Goal: Task Accomplishment & Management: Manage account settings

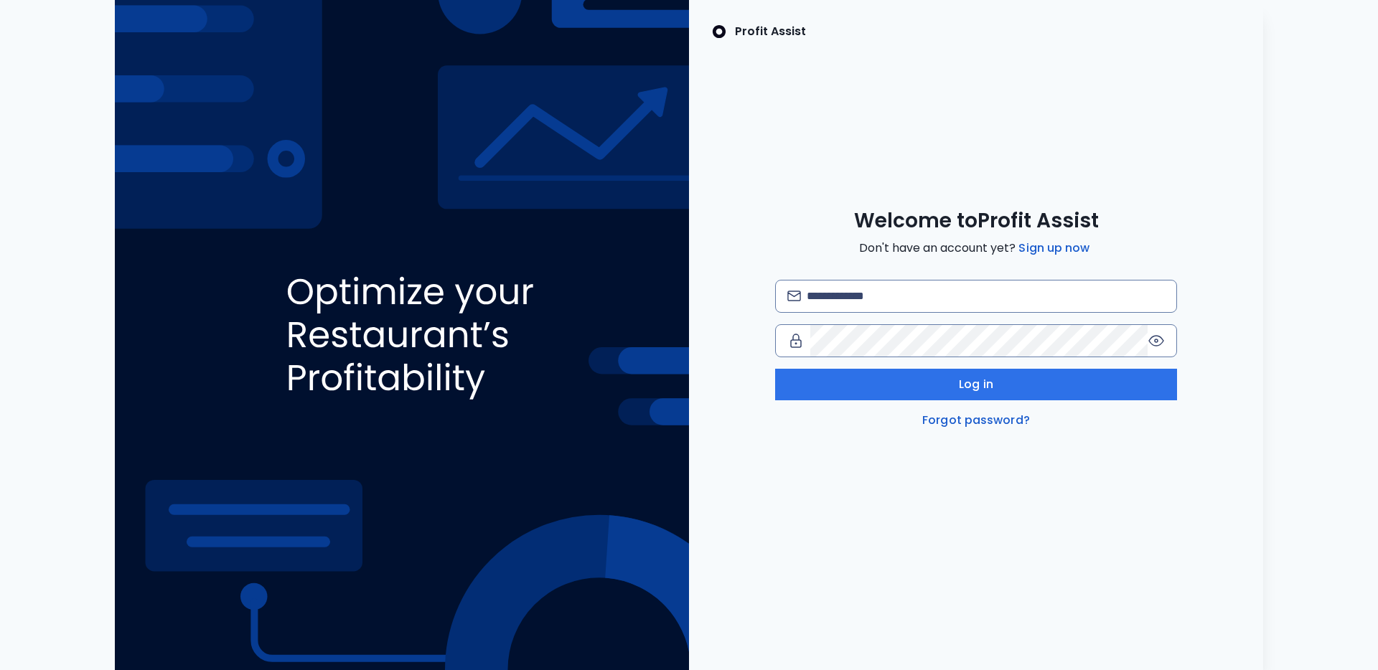
click at [1134, 276] on div "Welcome to Profit Assist Don't have an account yet? Sign up now Log in Forgot p…" at bounding box center [976, 318] width 574 height 221
click at [1102, 294] on input "email" at bounding box center [986, 297] width 358 height 32
type input "**********"
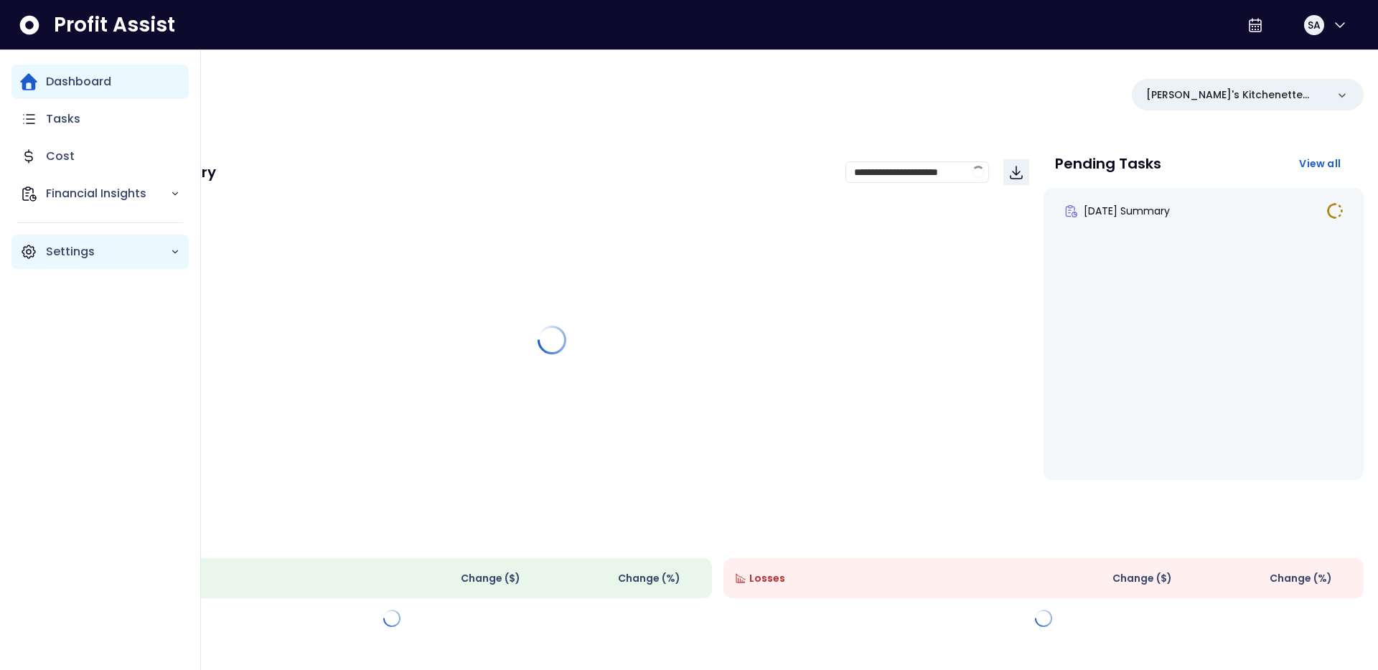
click at [37, 248] on div "Settings" at bounding box center [99, 252] width 177 height 34
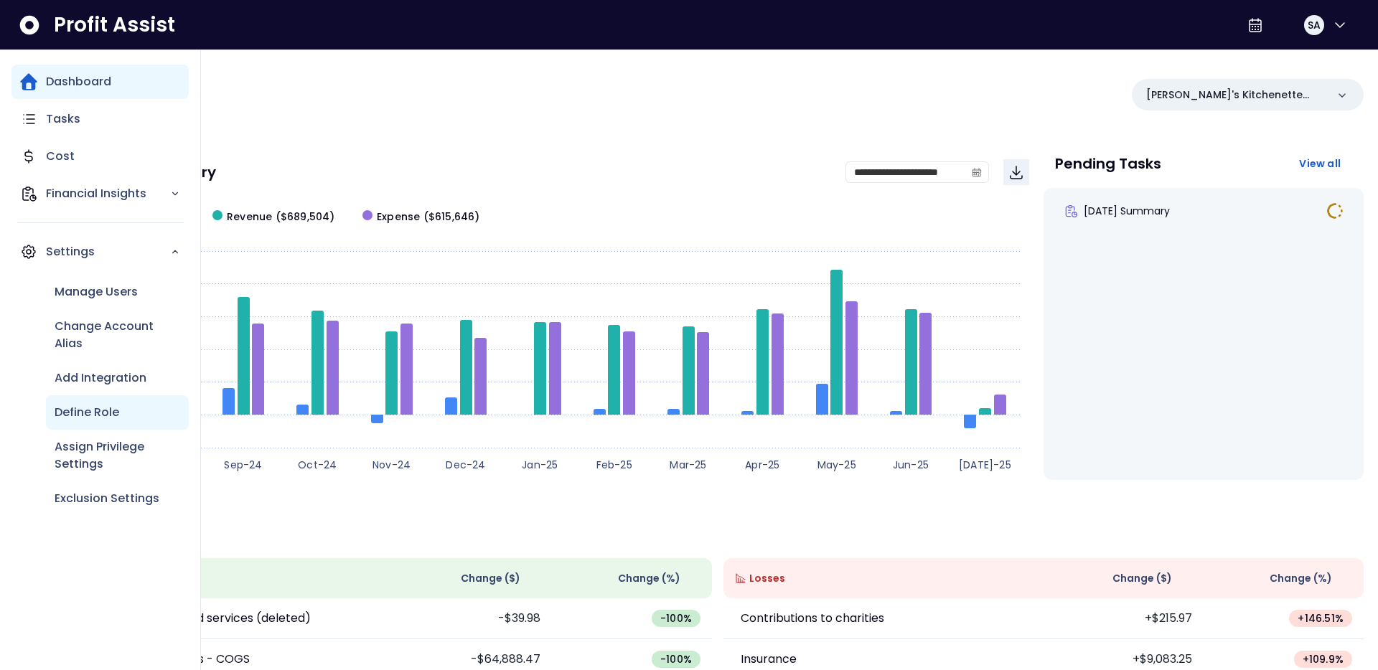
click at [107, 418] on p "Define Role" at bounding box center [87, 412] width 65 height 17
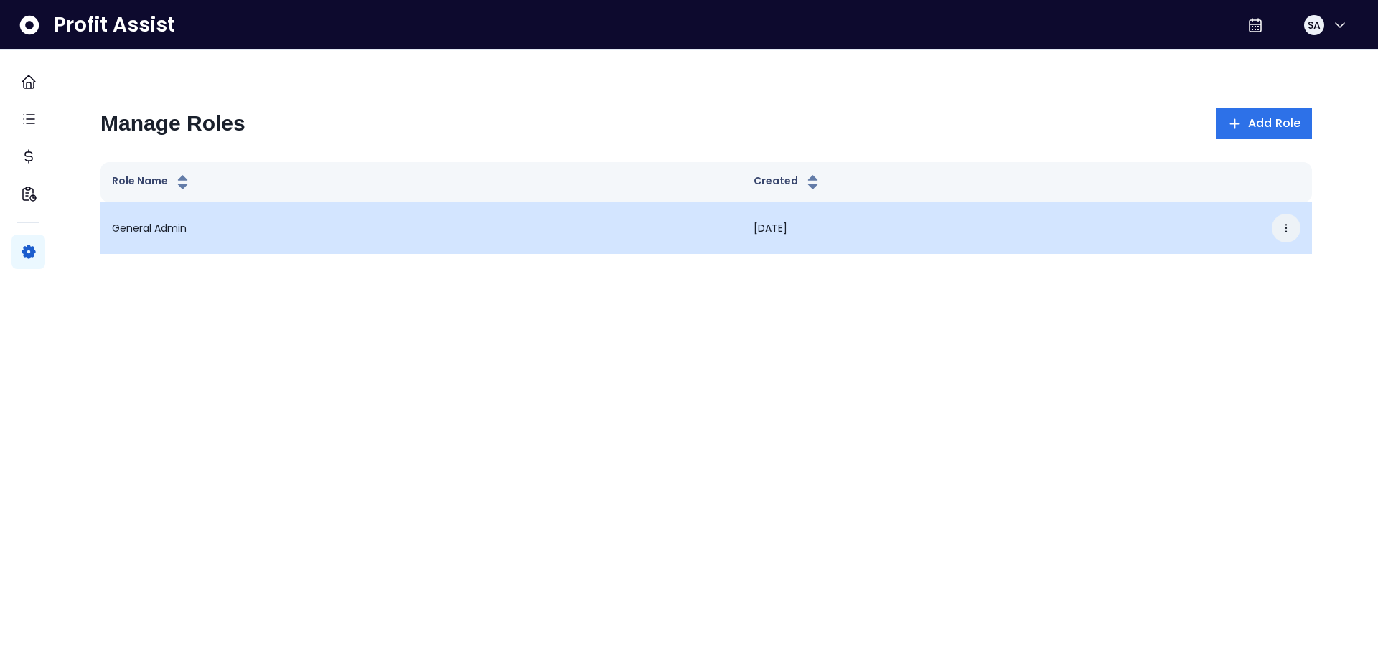
click at [1289, 225] on icon "button" at bounding box center [1285, 227] width 11 height 11
click at [1168, 266] on button "Edit" at bounding box center [1219, 272] width 159 height 34
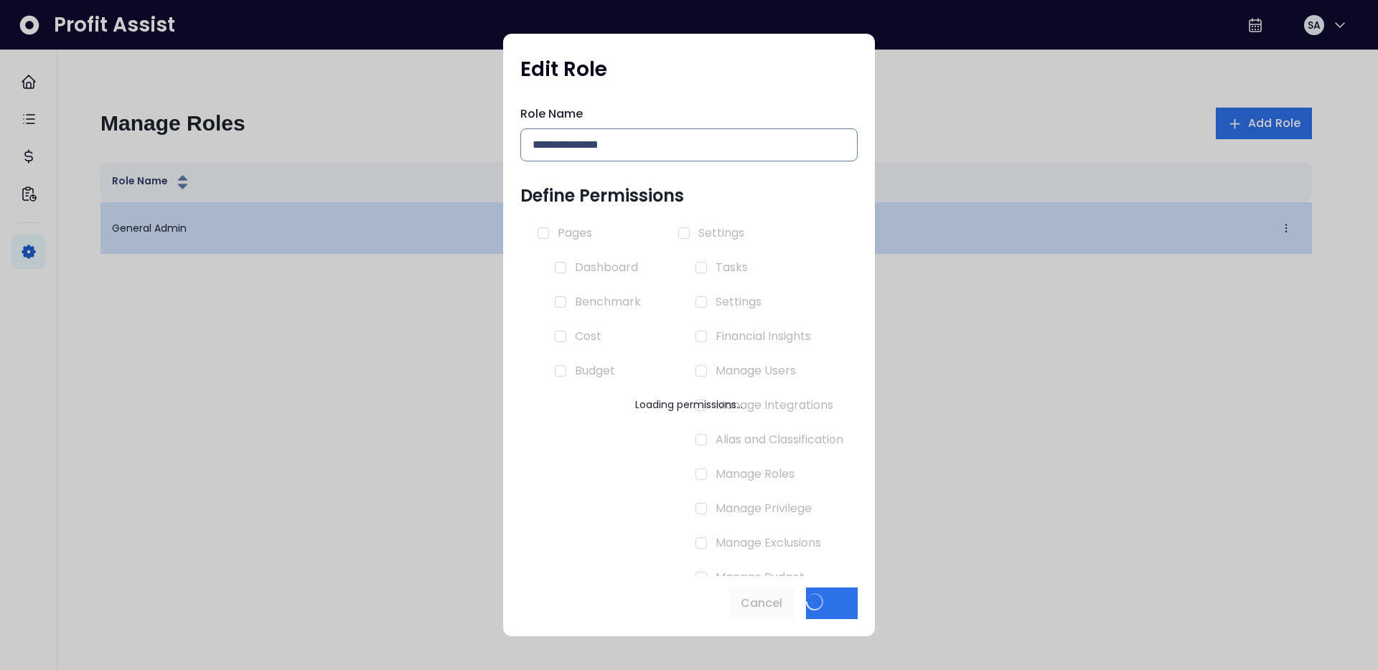
type input "**********"
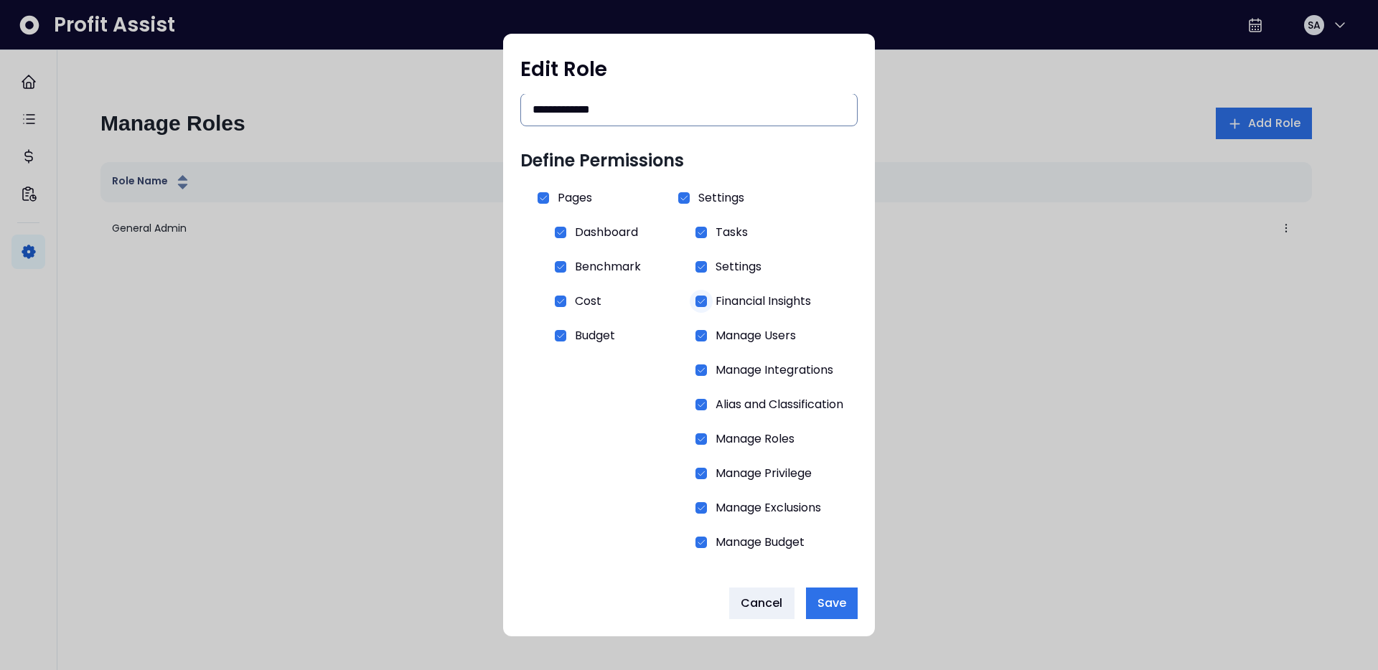
scroll to position [38, 0]
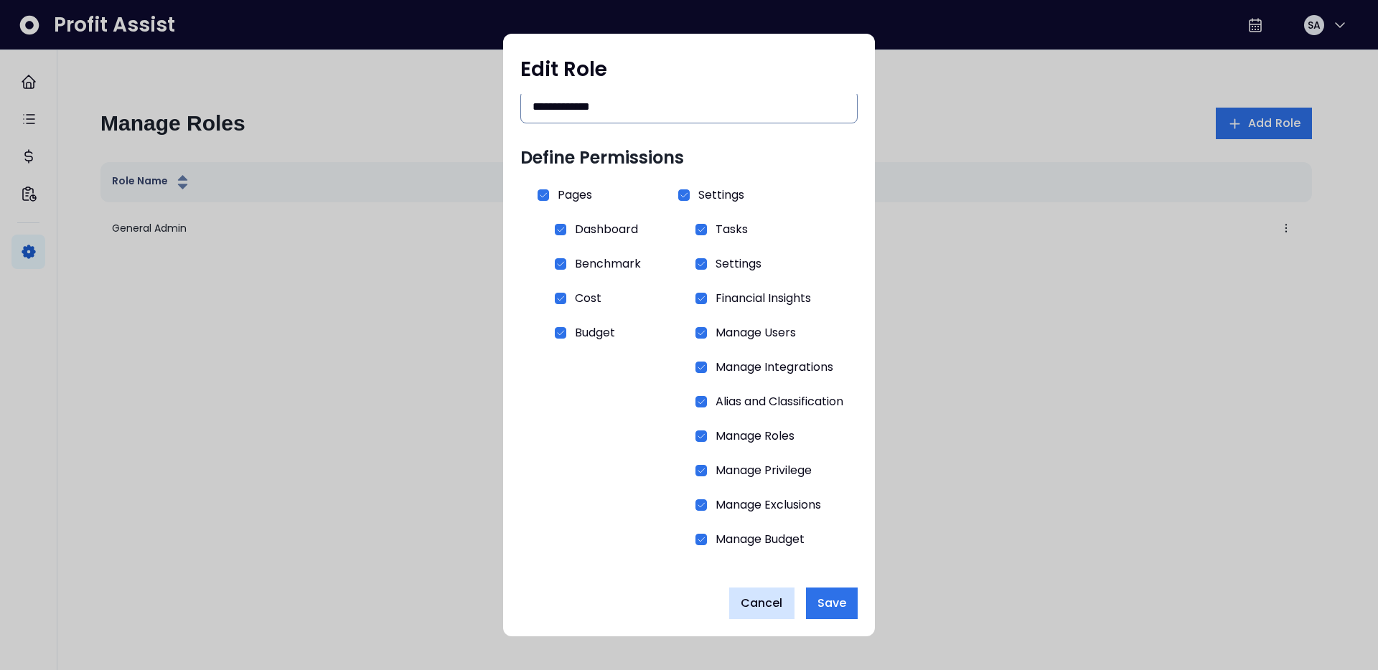
click at [774, 614] on button "Cancel" at bounding box center [761, 604] width 65 height 32
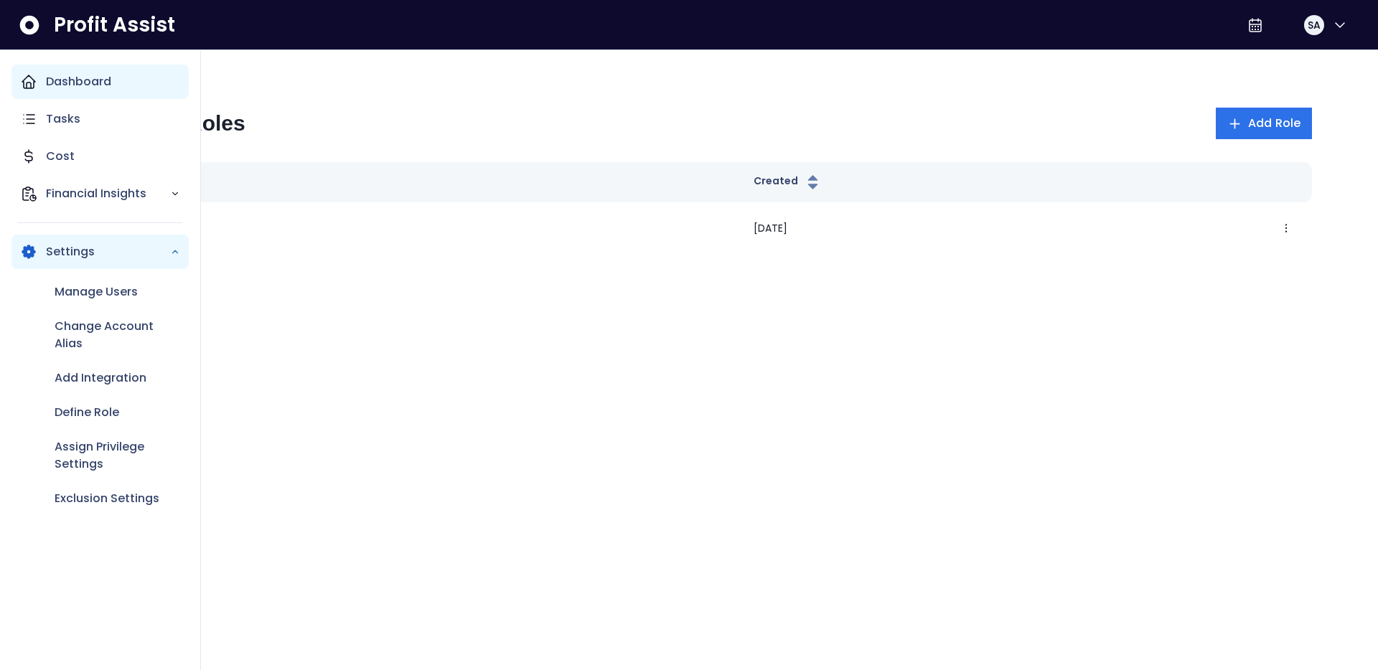
click at [20, 75] on icon "Main navigation" at bounding box center [28, 81] width 17 height 17
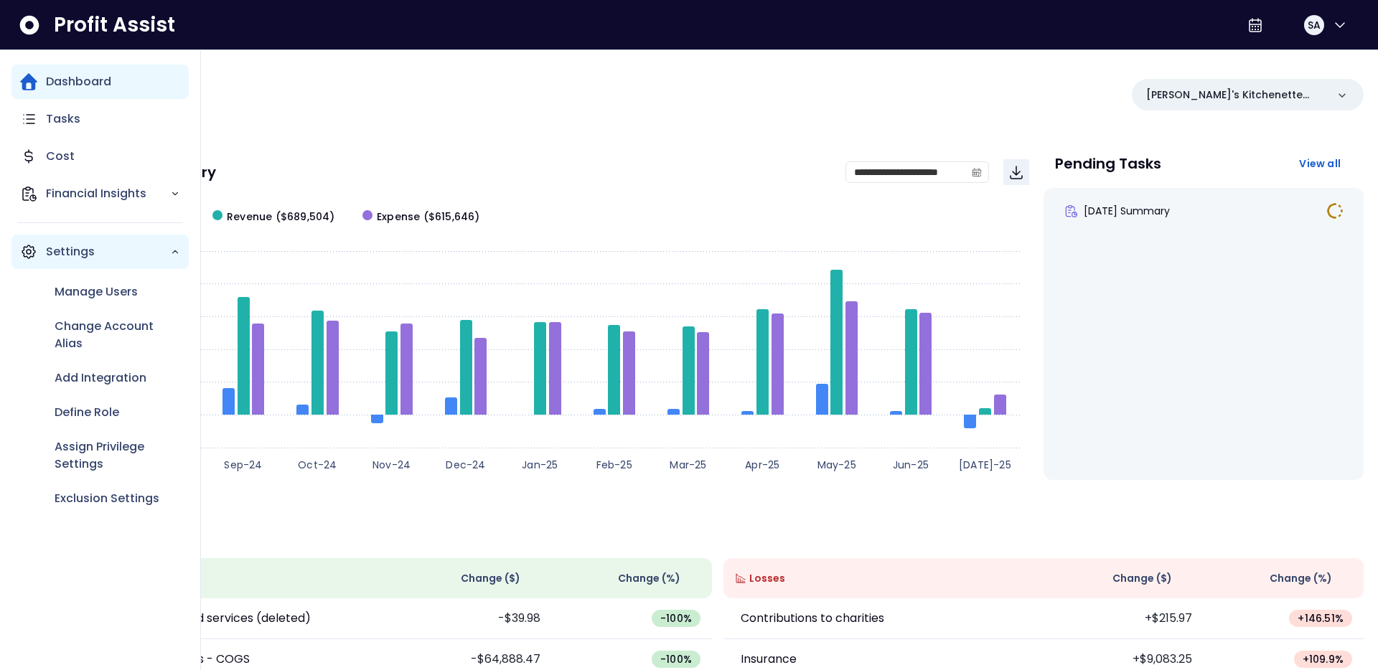
click at [37, 243] on icon "Main navigation" at bounding box center [28, 251] width 17 height 17
click at [113, 252] on p "Settings" at bounding box center [108, 251] width 124 height 17
click at [106, 402] on div "Define Role" at bounding box center [117, 412] width 143 height 34
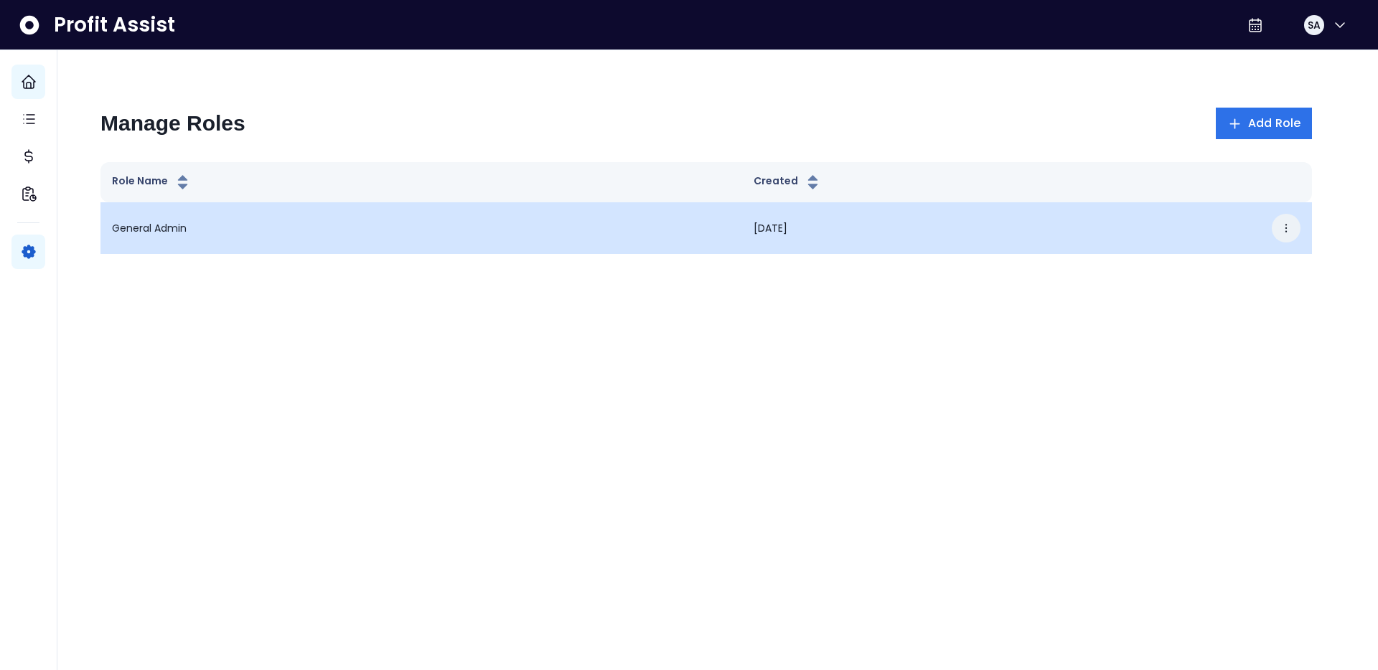
click at [1289, 221] on button "button" at bounding box center [1286, 228] width 29 height 29
click at [1226, 276] on button "Edit" at bounding box center [1219, 272] width 159 height 34
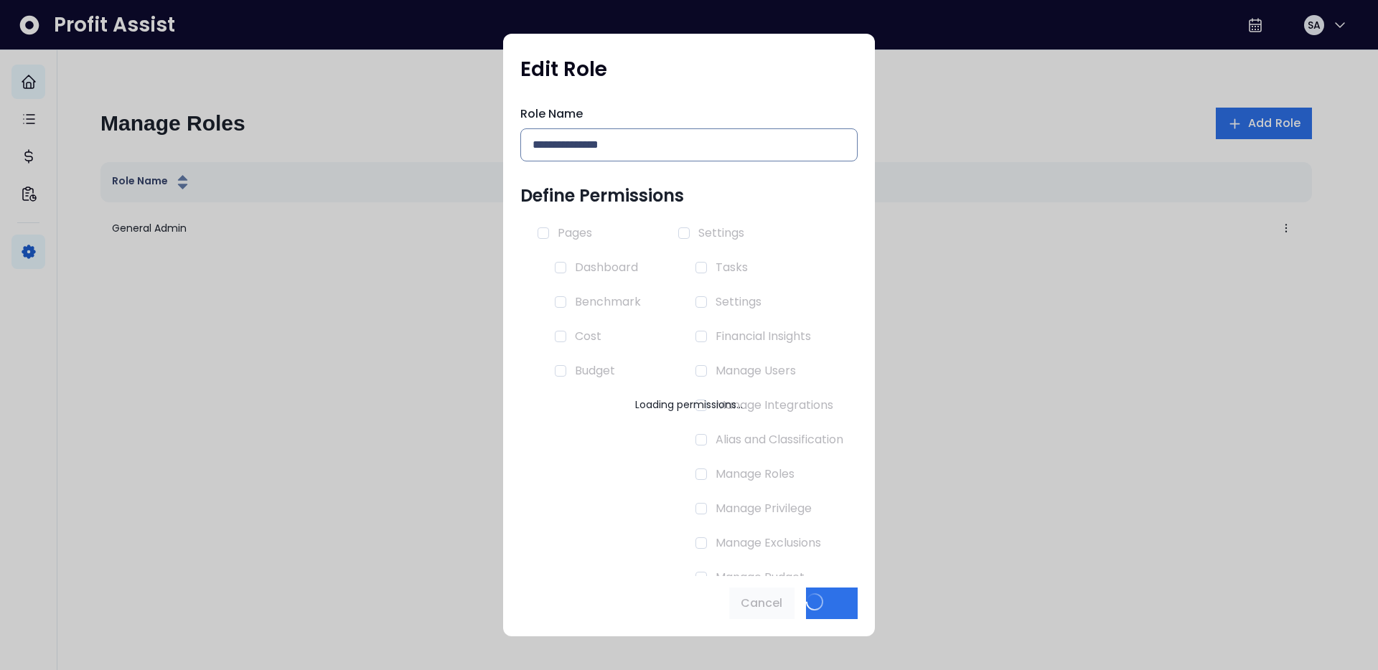
type input "**********"
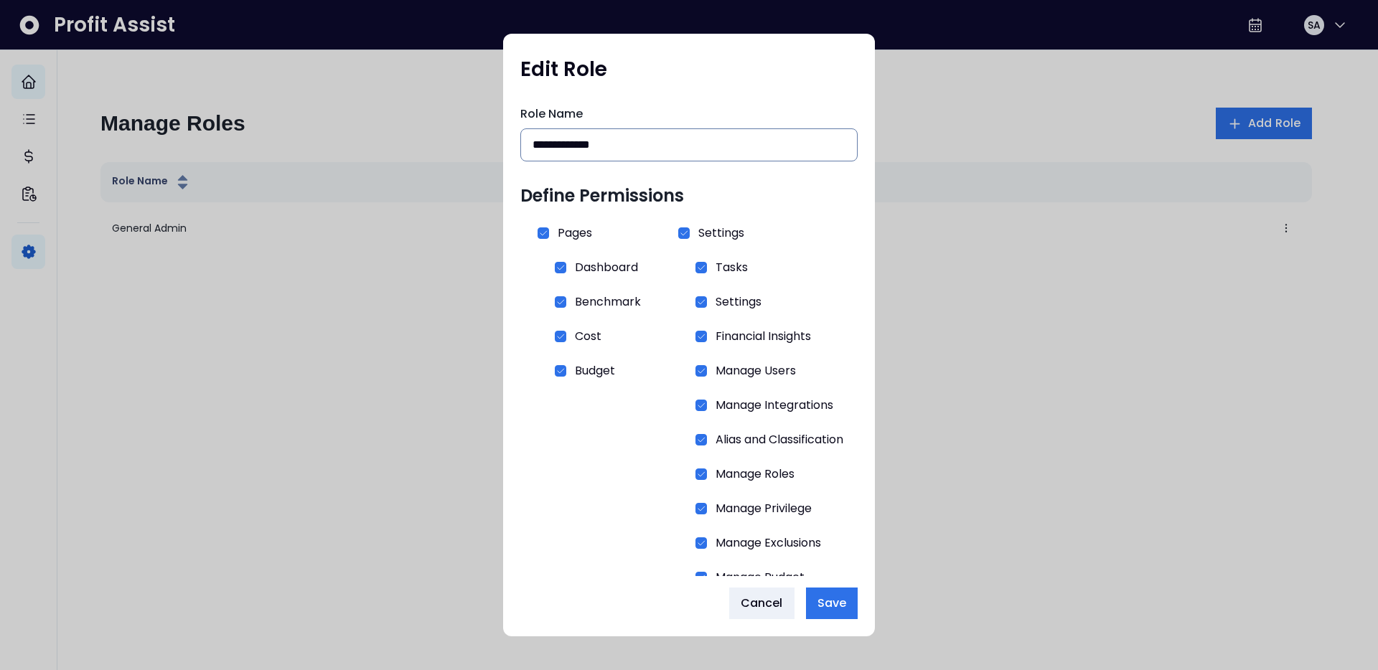
scroll to position [38, 0]
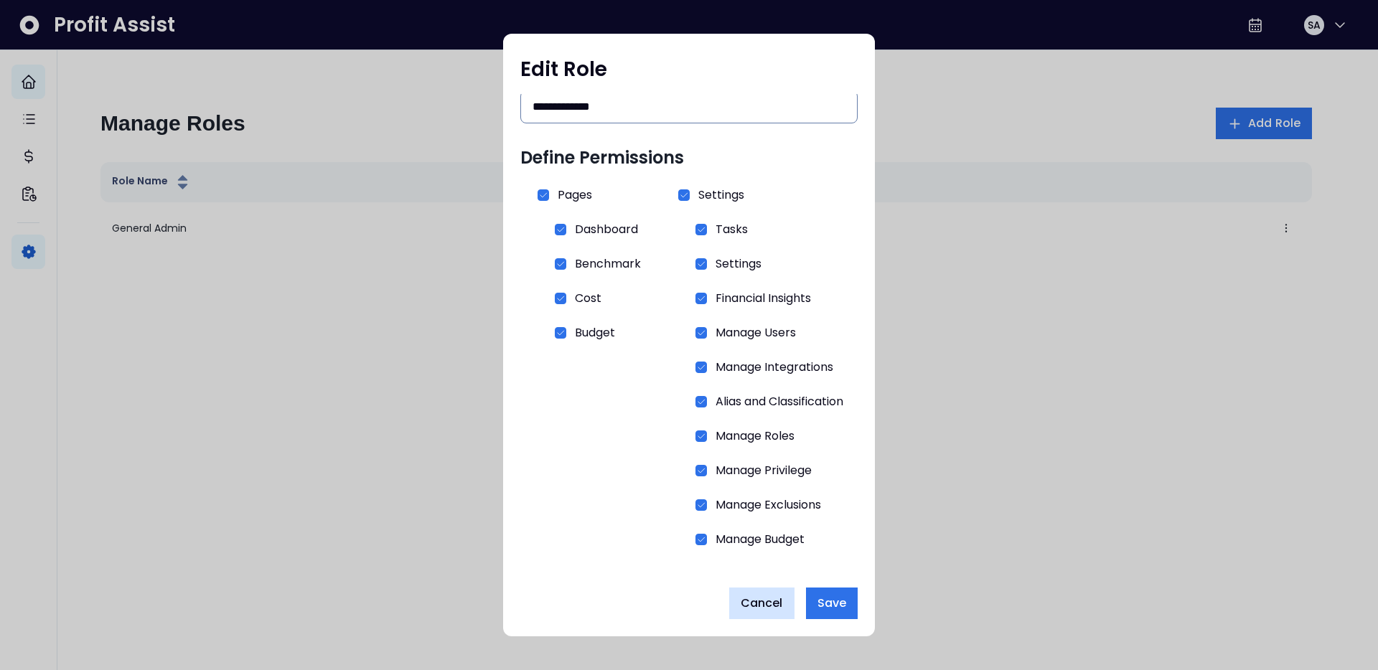
click at [771, 604] on span "Cancel" at bounding box center [762, 603] width 42 height 17
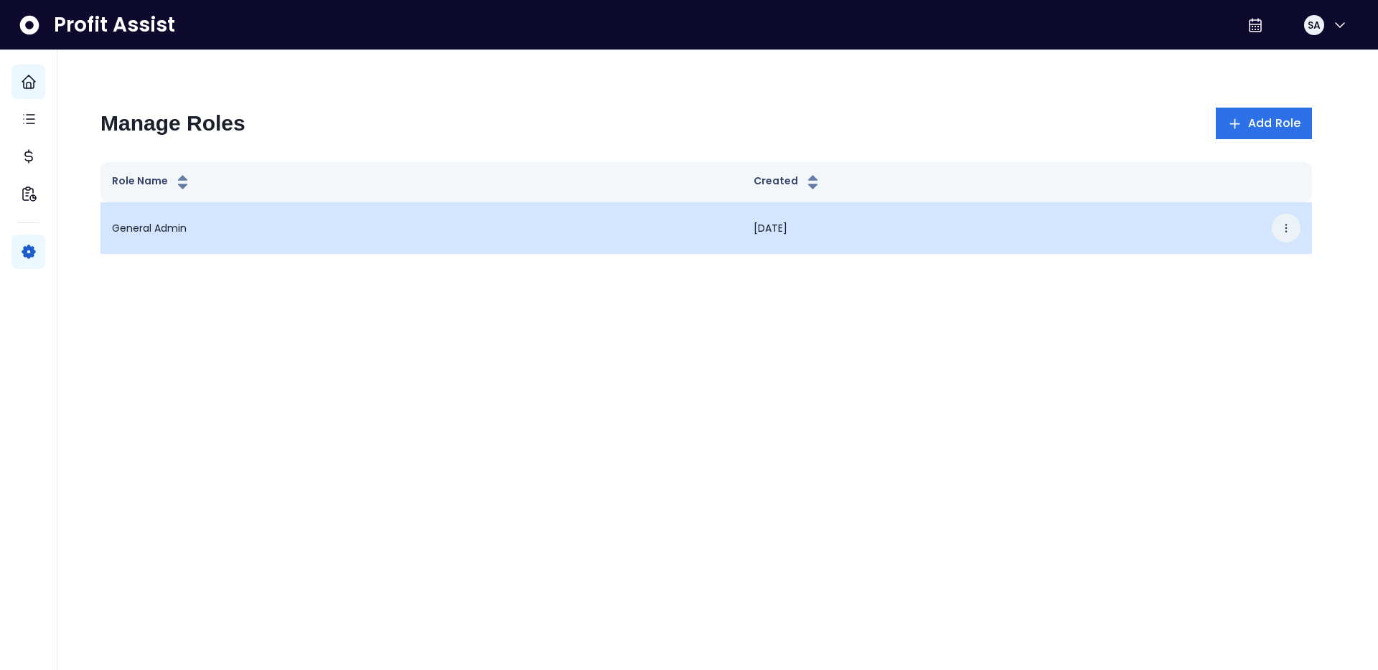
click at [1289, 222] on icon "button" at bounding box center [1285, 227] width 11 height 11
click at [1218, 264] on button "Edit" at bounding box center [1219, 272] width 159 height 34
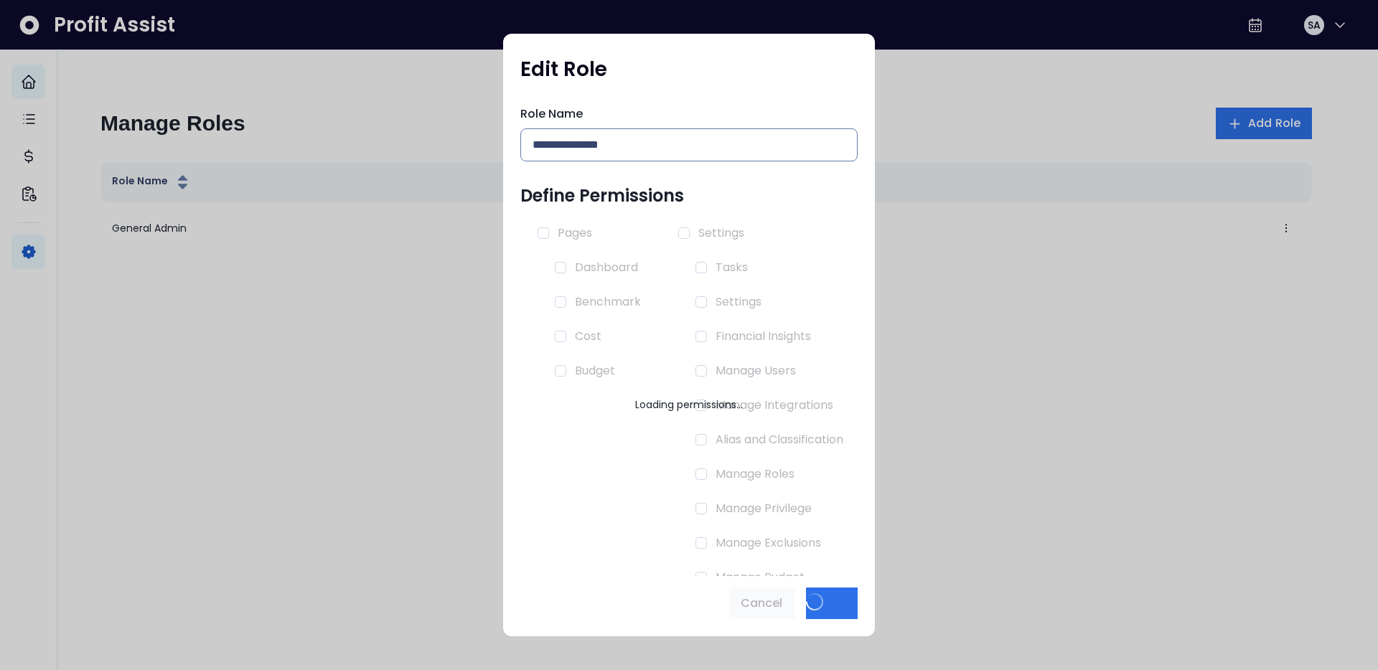
type input "**********"
